Goal: Task Accomplishment & Management: Manage account settings

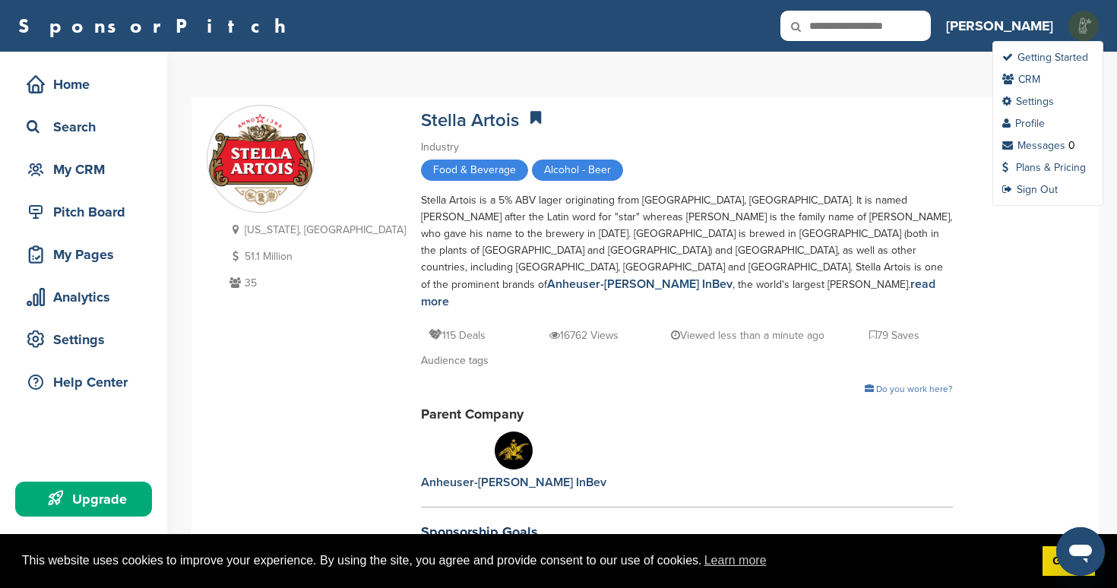
click at [1072, 27] on img at bounding box center [1084, 26] width 30 height 30
click at [1028, 101] on link "Settings" at bounding box center [1028, 101] width 52 height 13
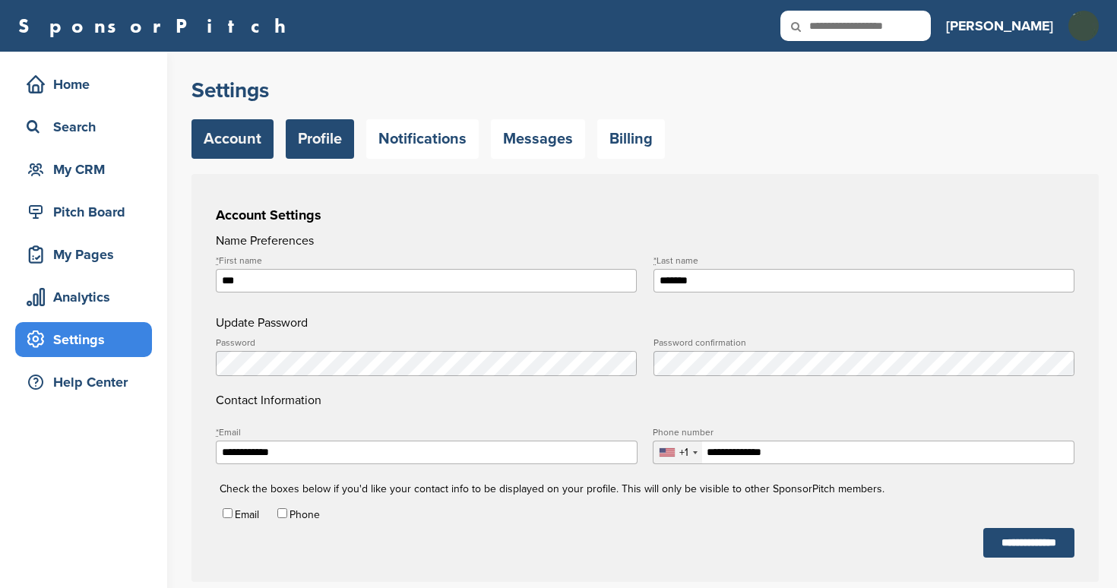
click at [319, 131] on link "Profile" at bounding box center [320, 139] width 68 height 40
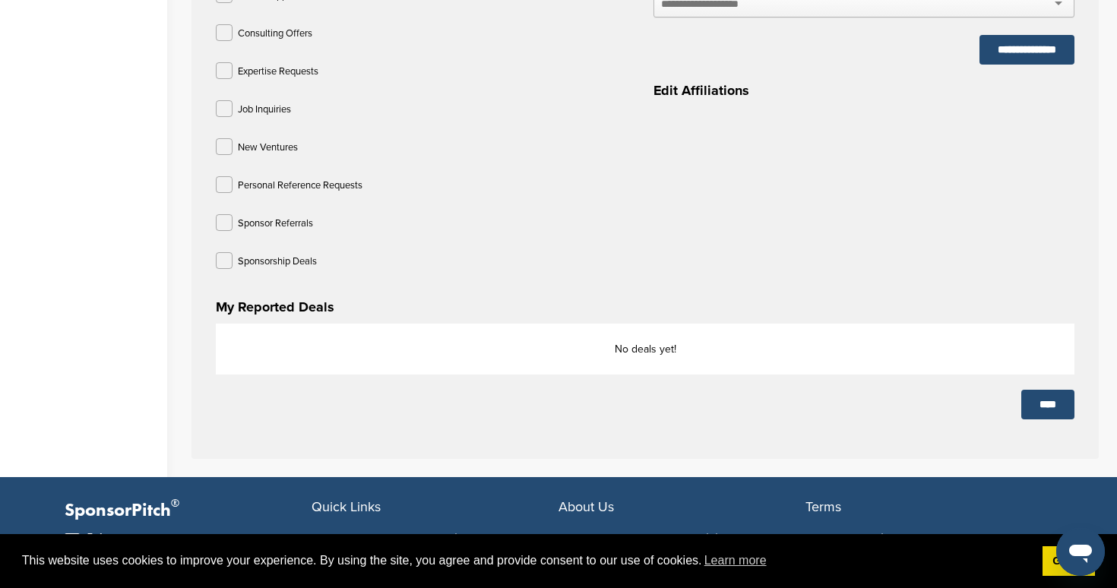
scroll to position [724, 0]
